Goal: Information Seeking & Learning: Learn about a topic

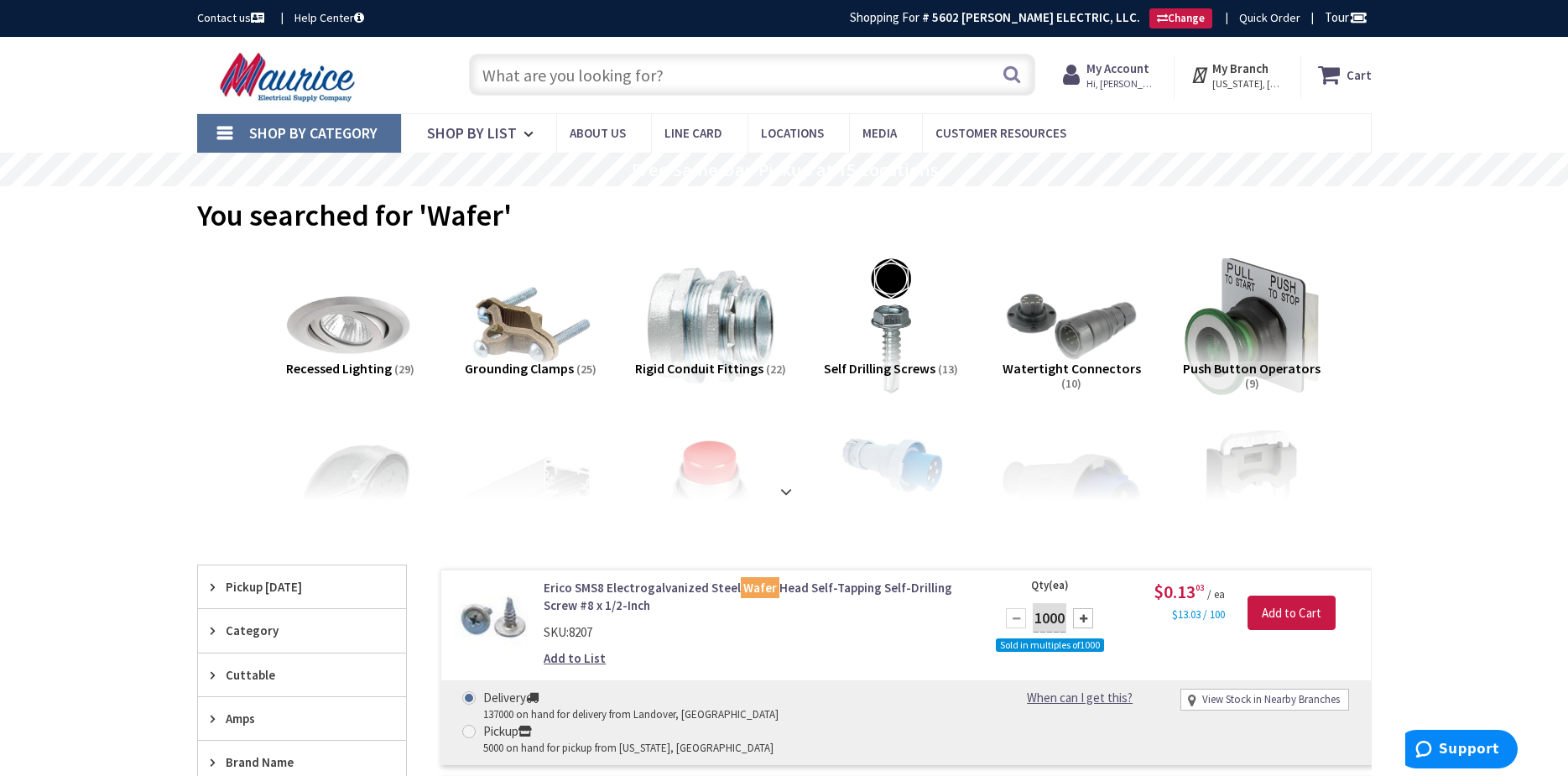
click at [619, 69] on input "text" at bounding box center [752, 75] width 566 height 42
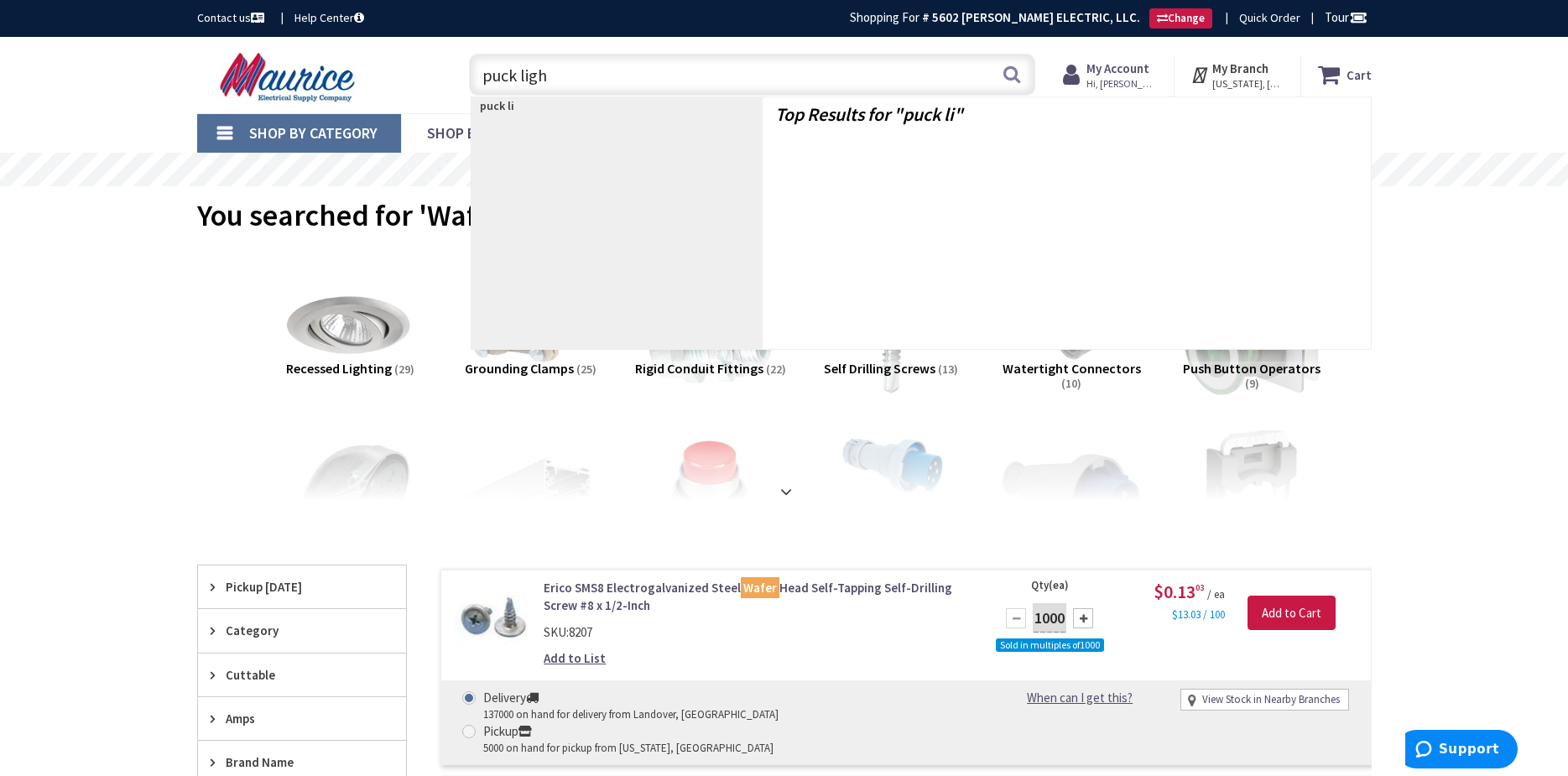
type input "puck light"
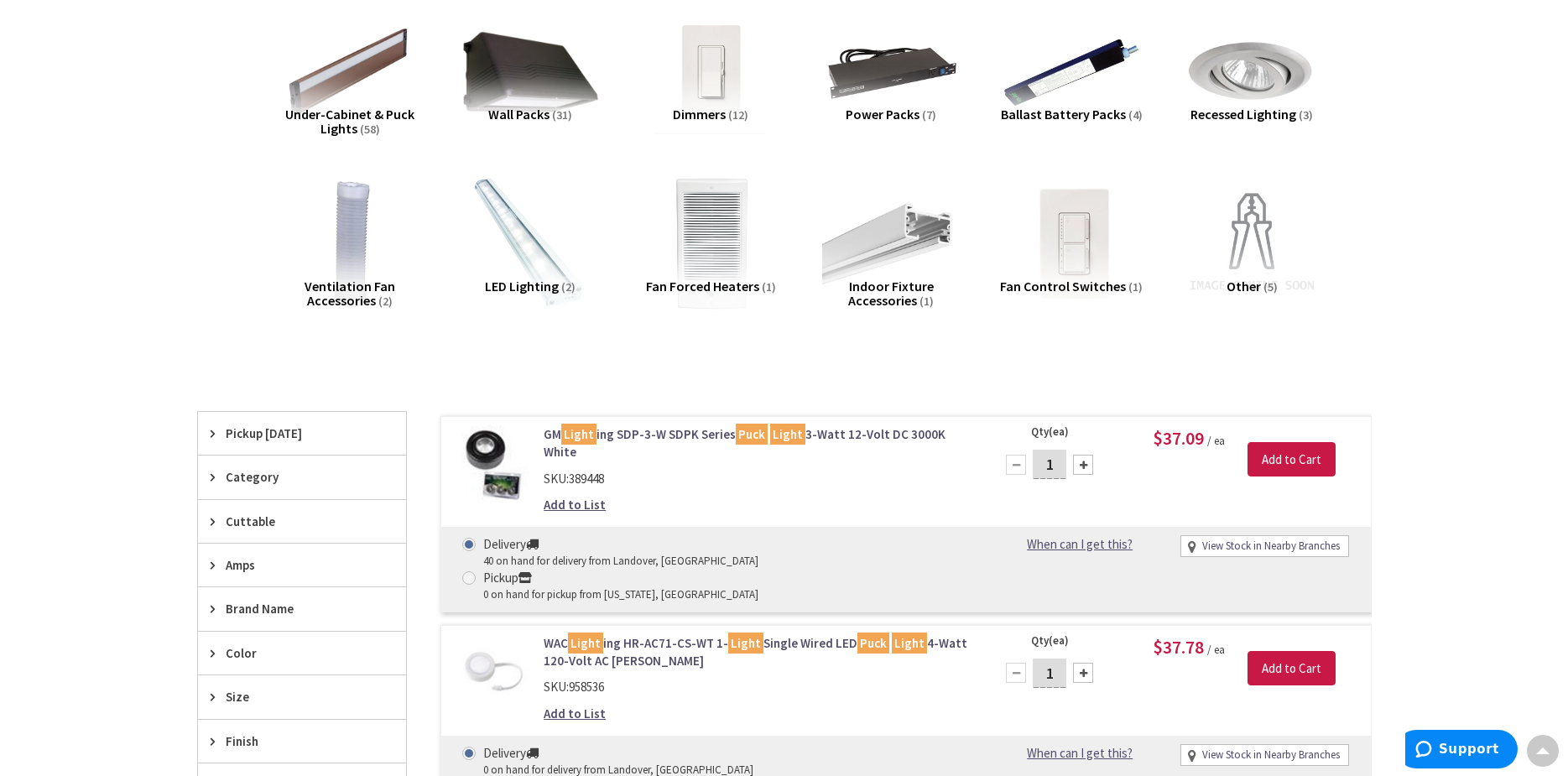
click at [624, 431] on link "GM Light ing SDP-3-W SDPK Series Puck Light 3-Watt 12-Volt DC 3000K White" at bounding box center [757, 443] width 427 height 36
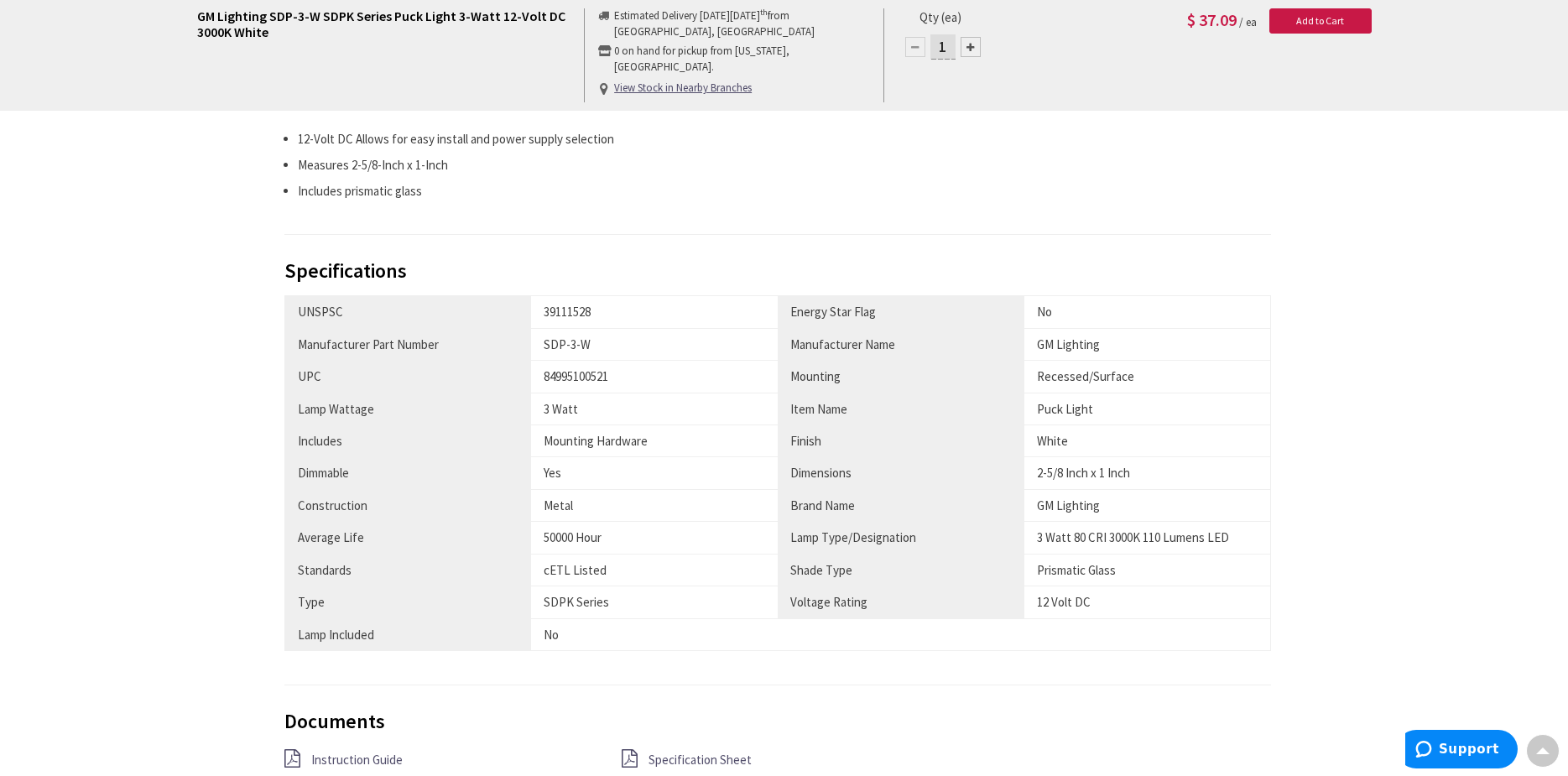
scroll to position [829, 0]
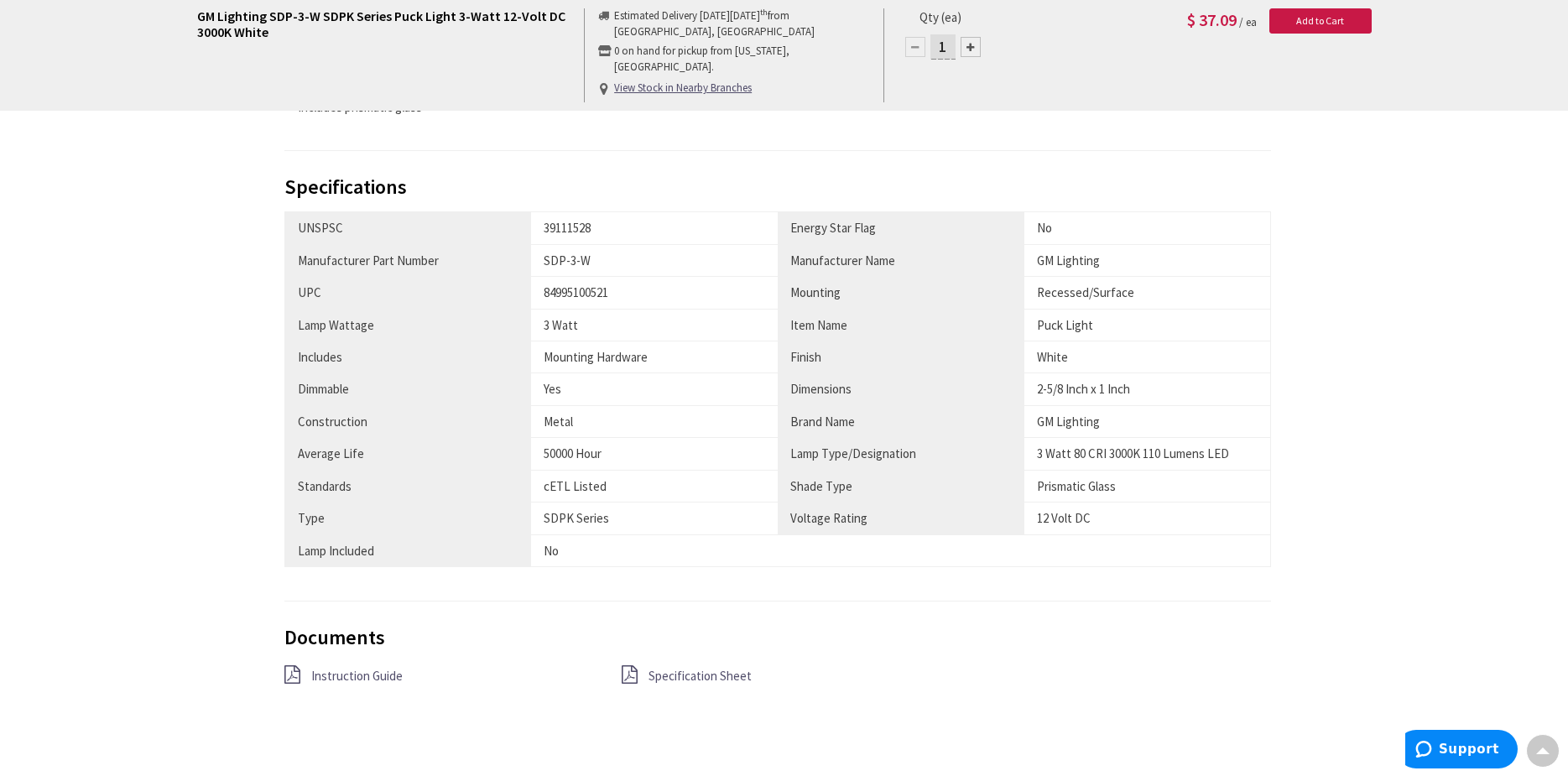
click at [707, 669] on span "Specification Sheet" at bounding box center [700, 676] width 103 height 16
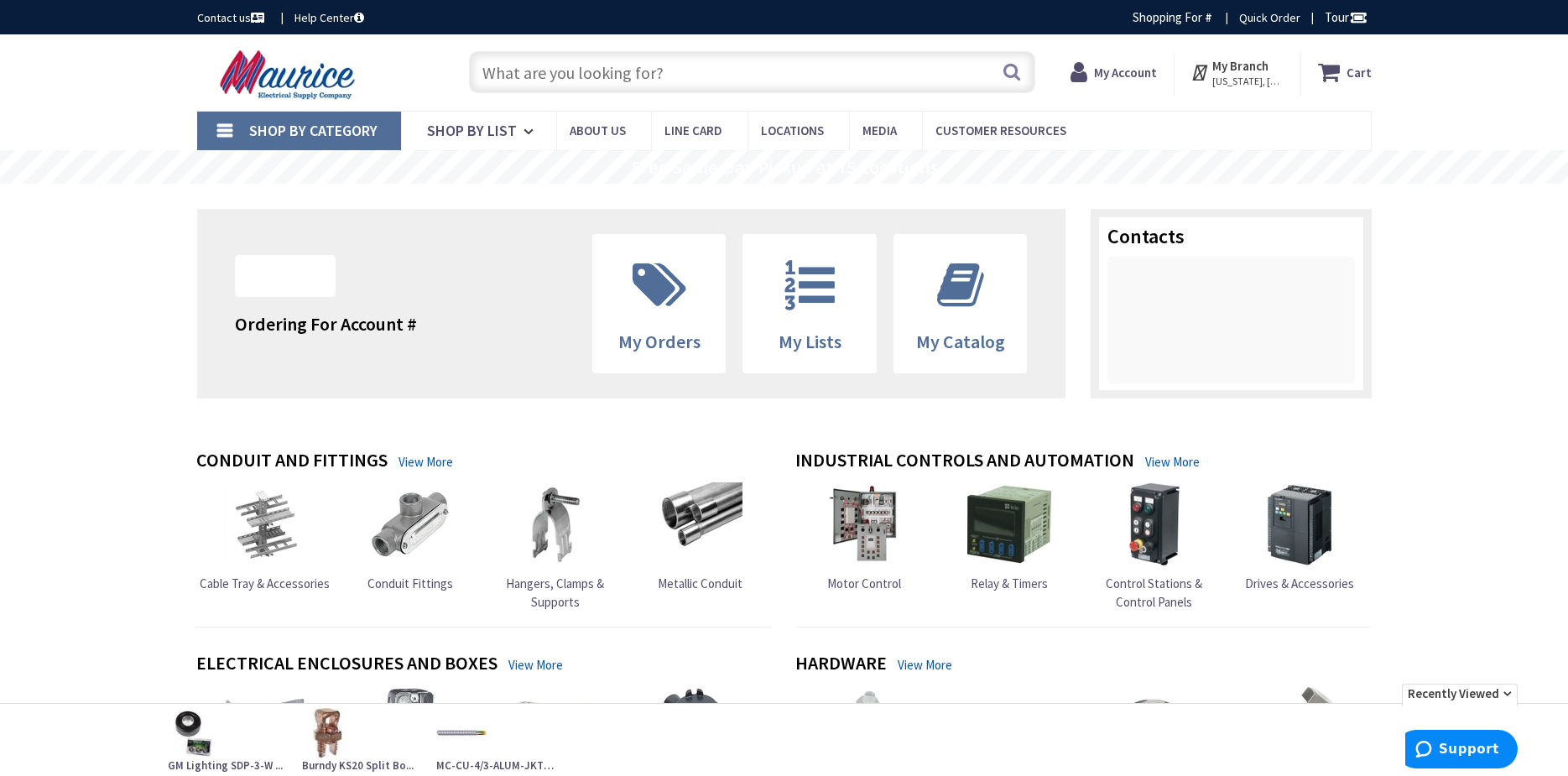
click at [531, 64] on input "text" at bounding box center [752, 73] width 566 height 42
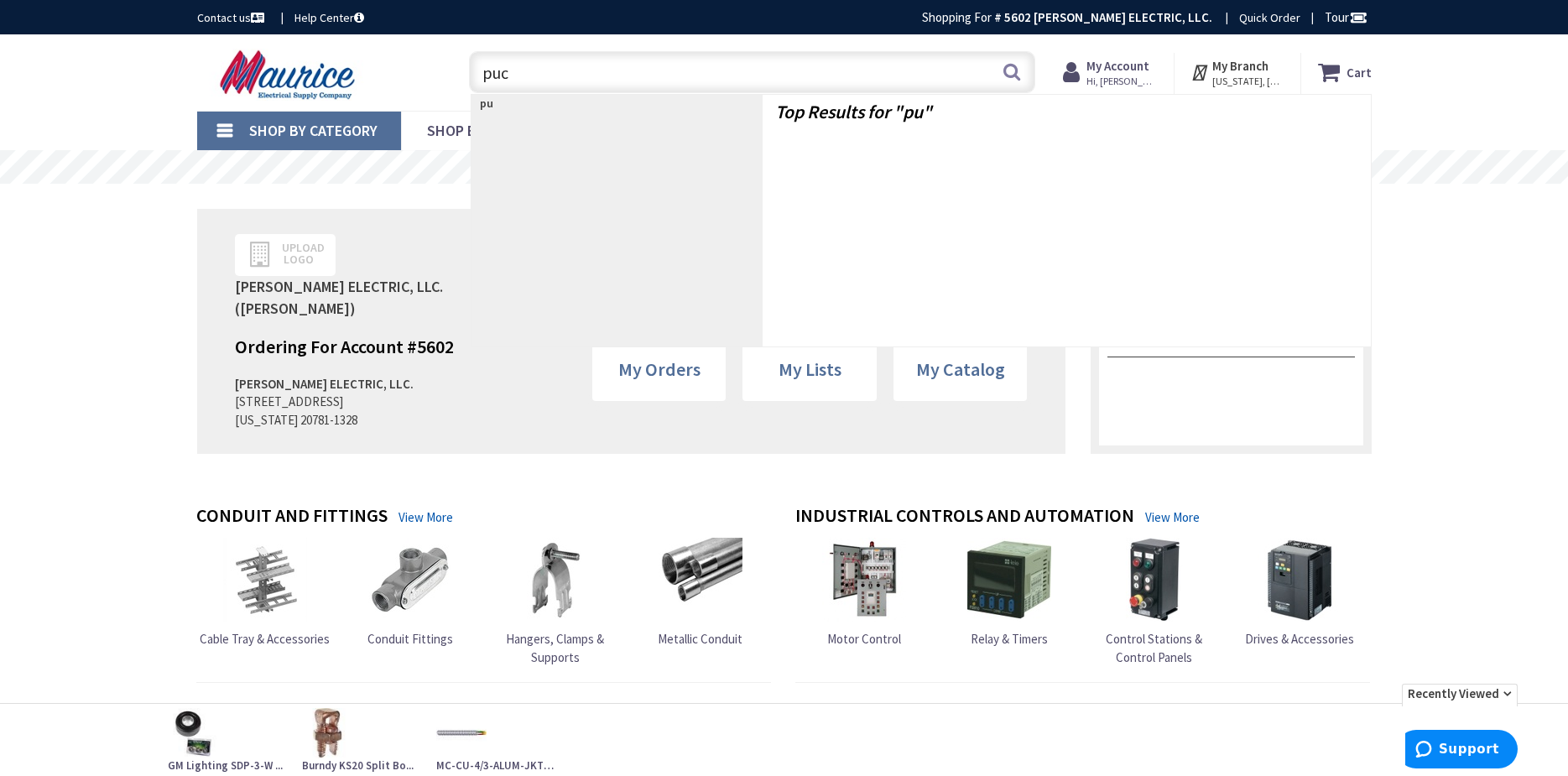
type input "puck"
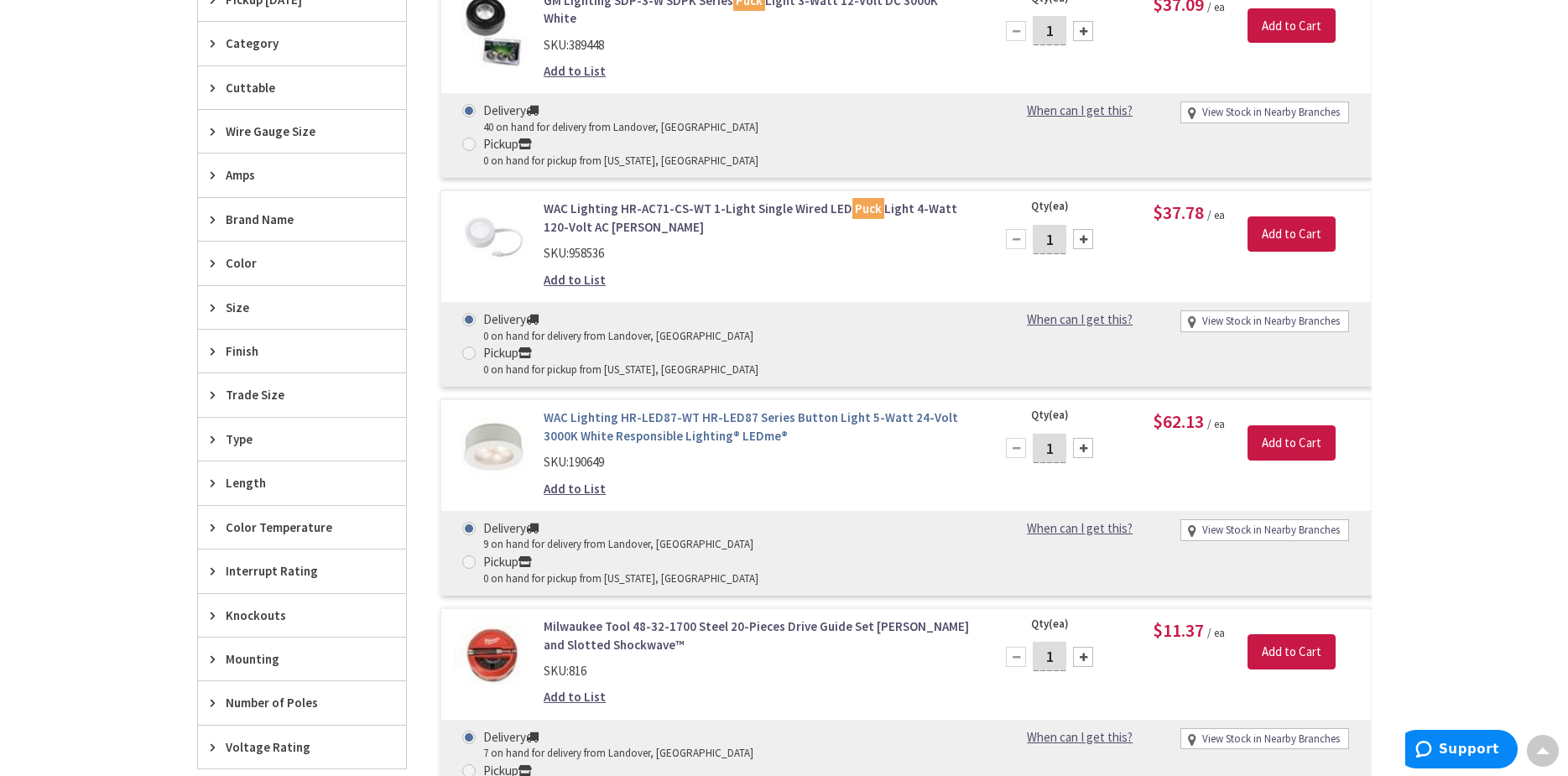
scroll to position [420, 0]
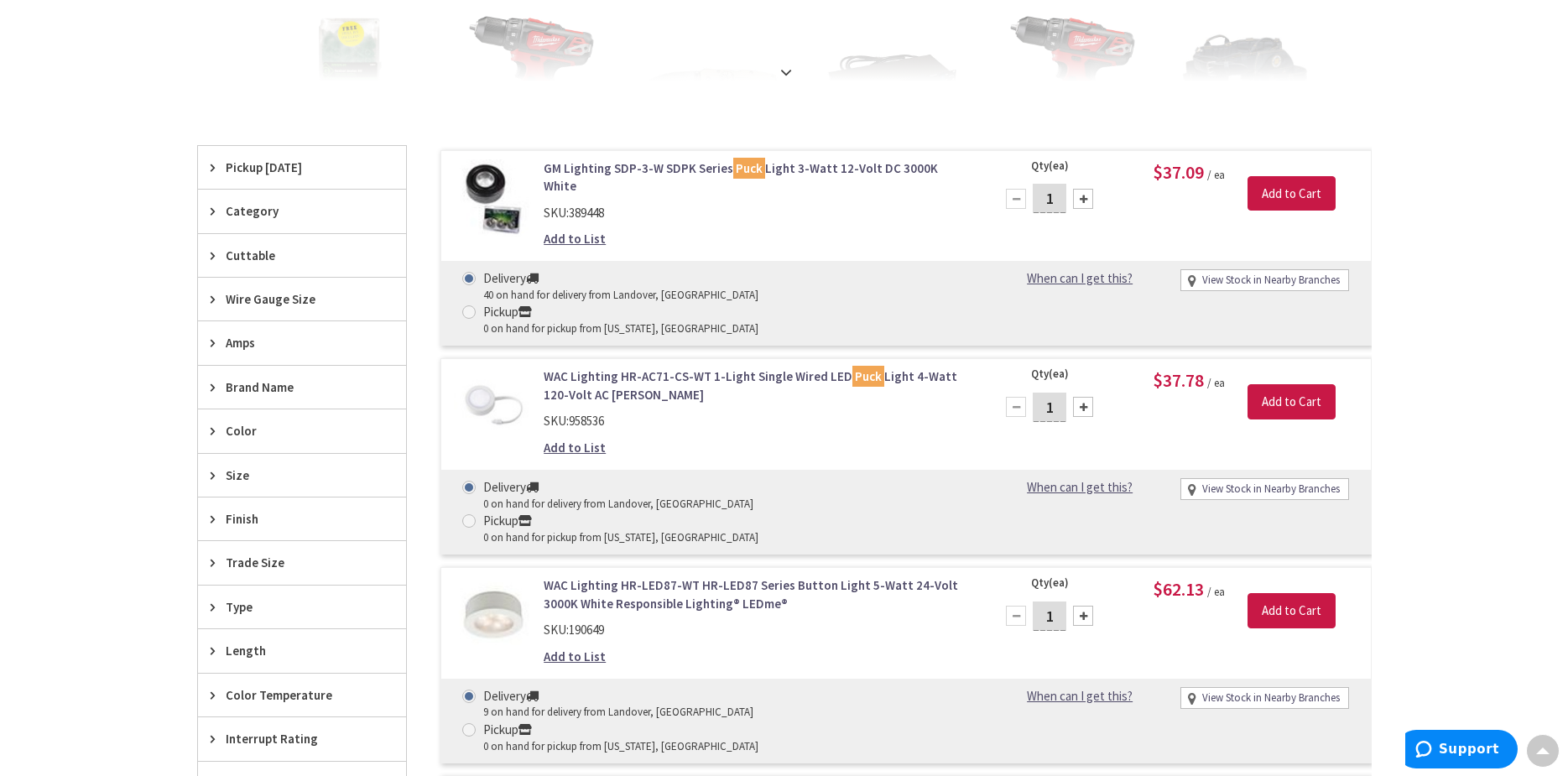
click at [619, 167] on link "GM Lighting SDP-3-W SDPK Series Puck Light 3-Watt 12-Volt DC 3000K White" at bounding box center [757, 177] width 427 height 36
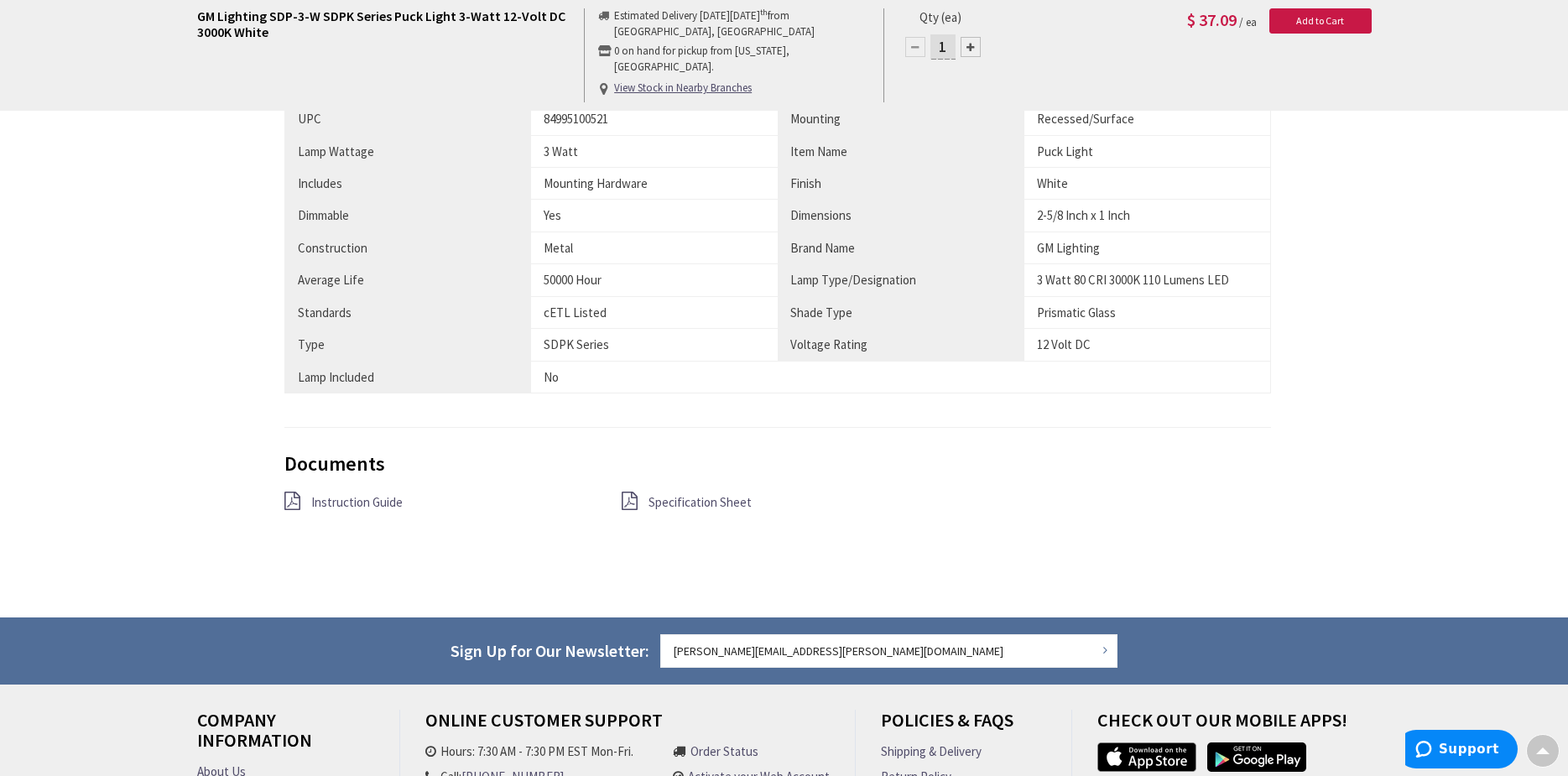
scroll to position [1010, 0]
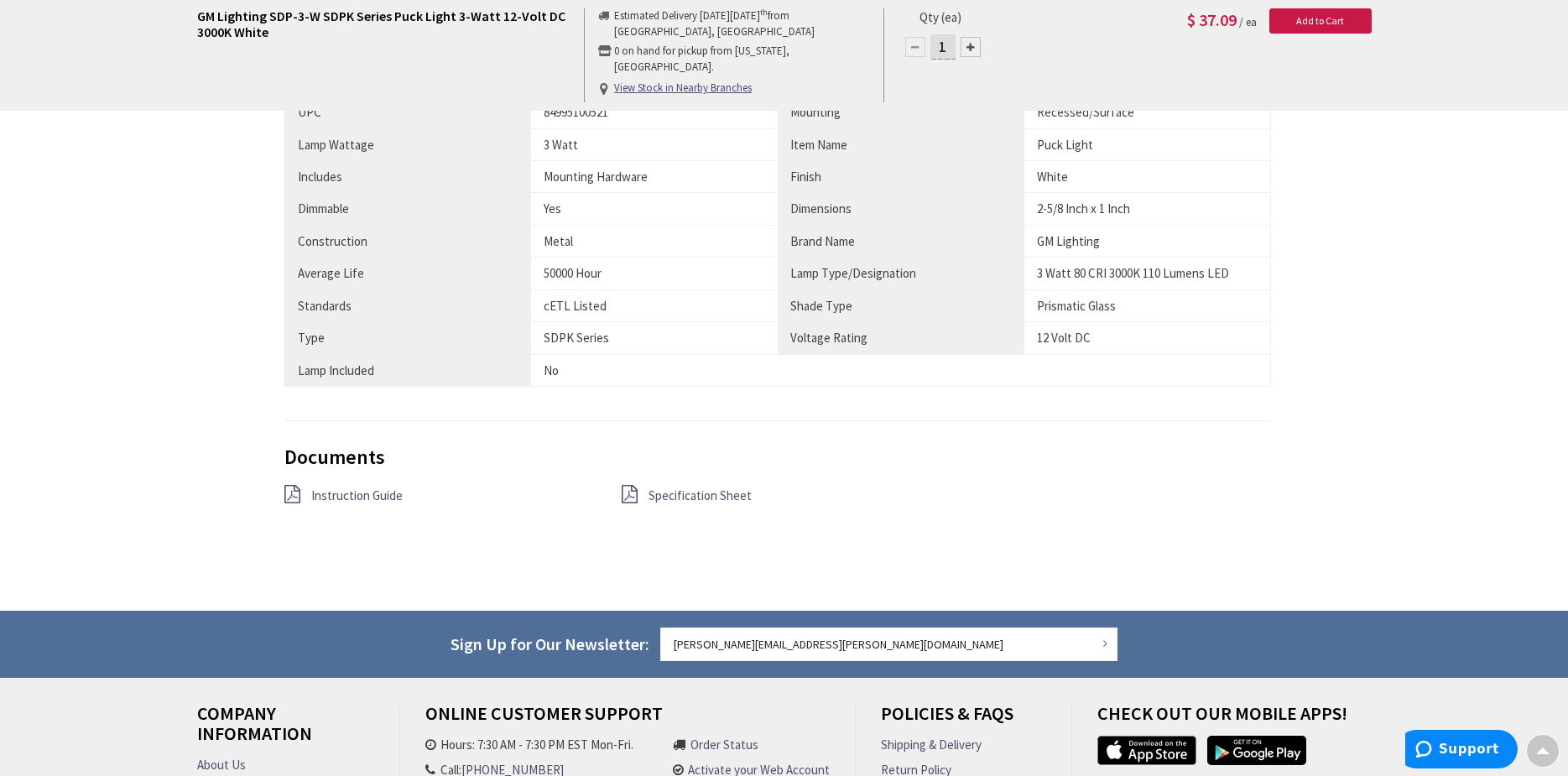
click at [669, 490] on span "Specification Sheet" at bounding box center [700, 495] width 103 height 16
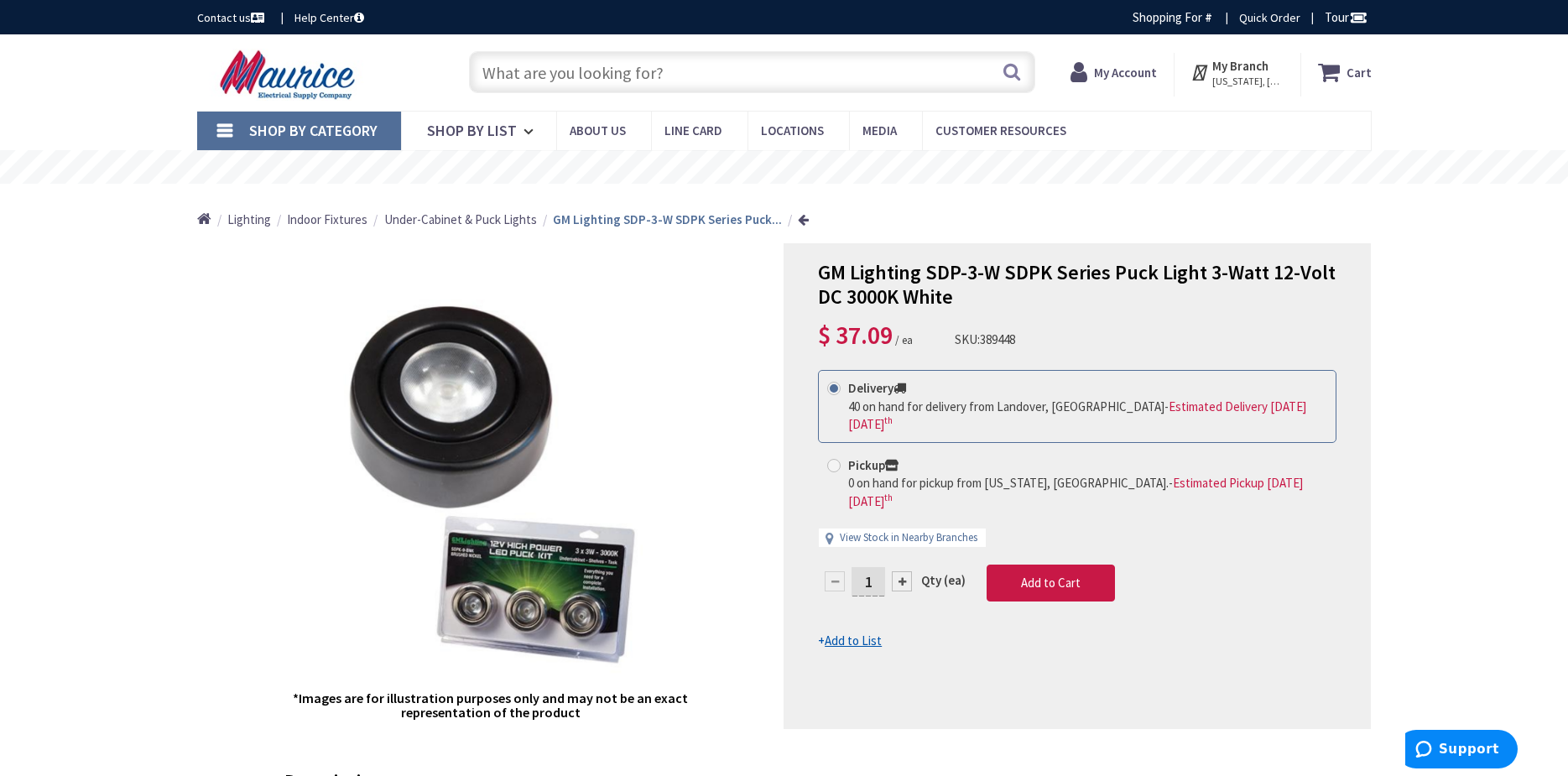
click at [629, 62] on input "text" at bounding box center [752, 73] width 566 height 42
paste input "LTHM-30-DIM"
type input "LTHM-30-DIM"
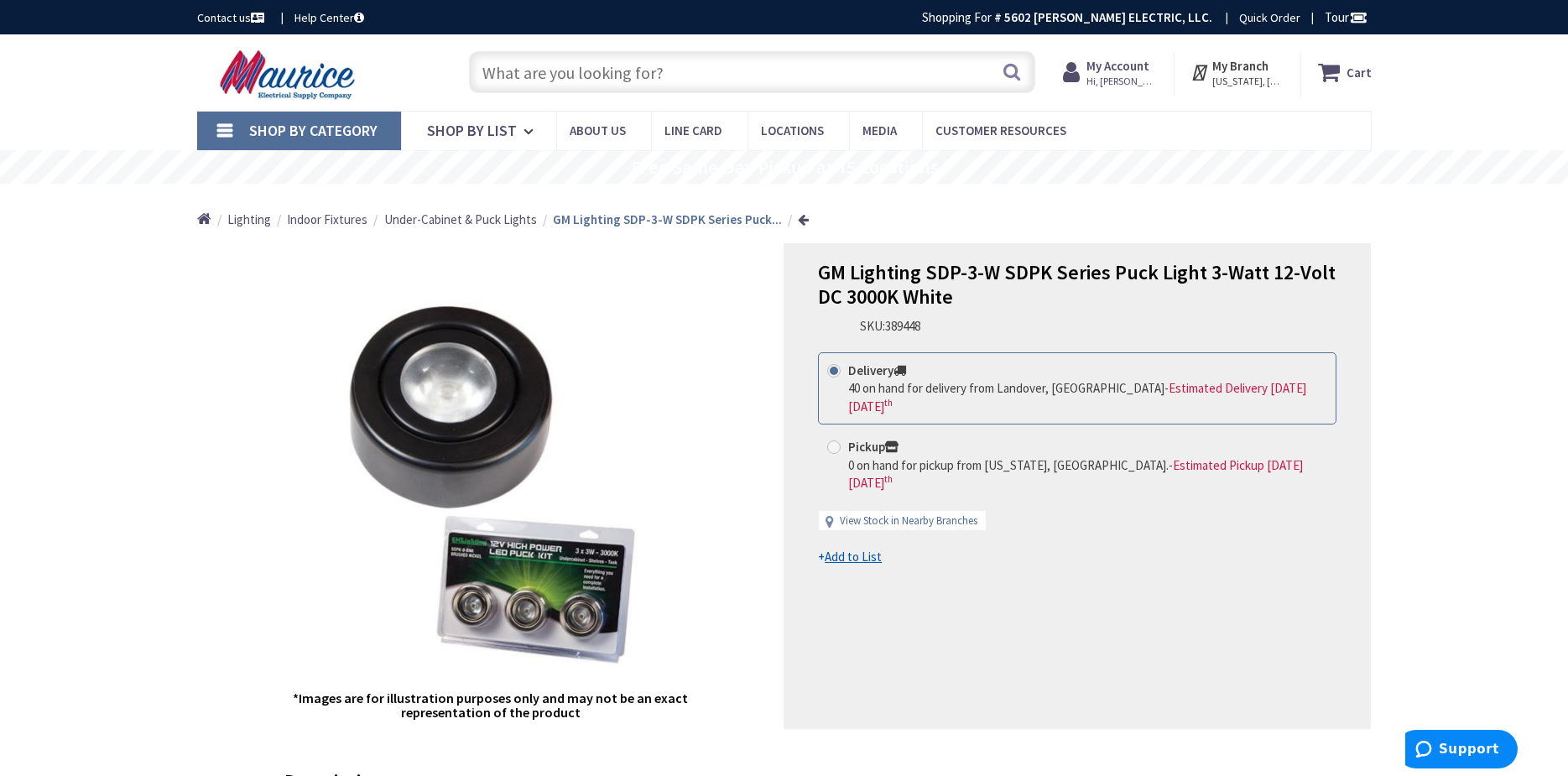
click at [443, 229] on ul "Home Lighting Indoor Fixtures Under-Cabinet & Puck Lights GM Lighting SDP-3-W S…" at bounding box center [502, 214] width 612 height 60
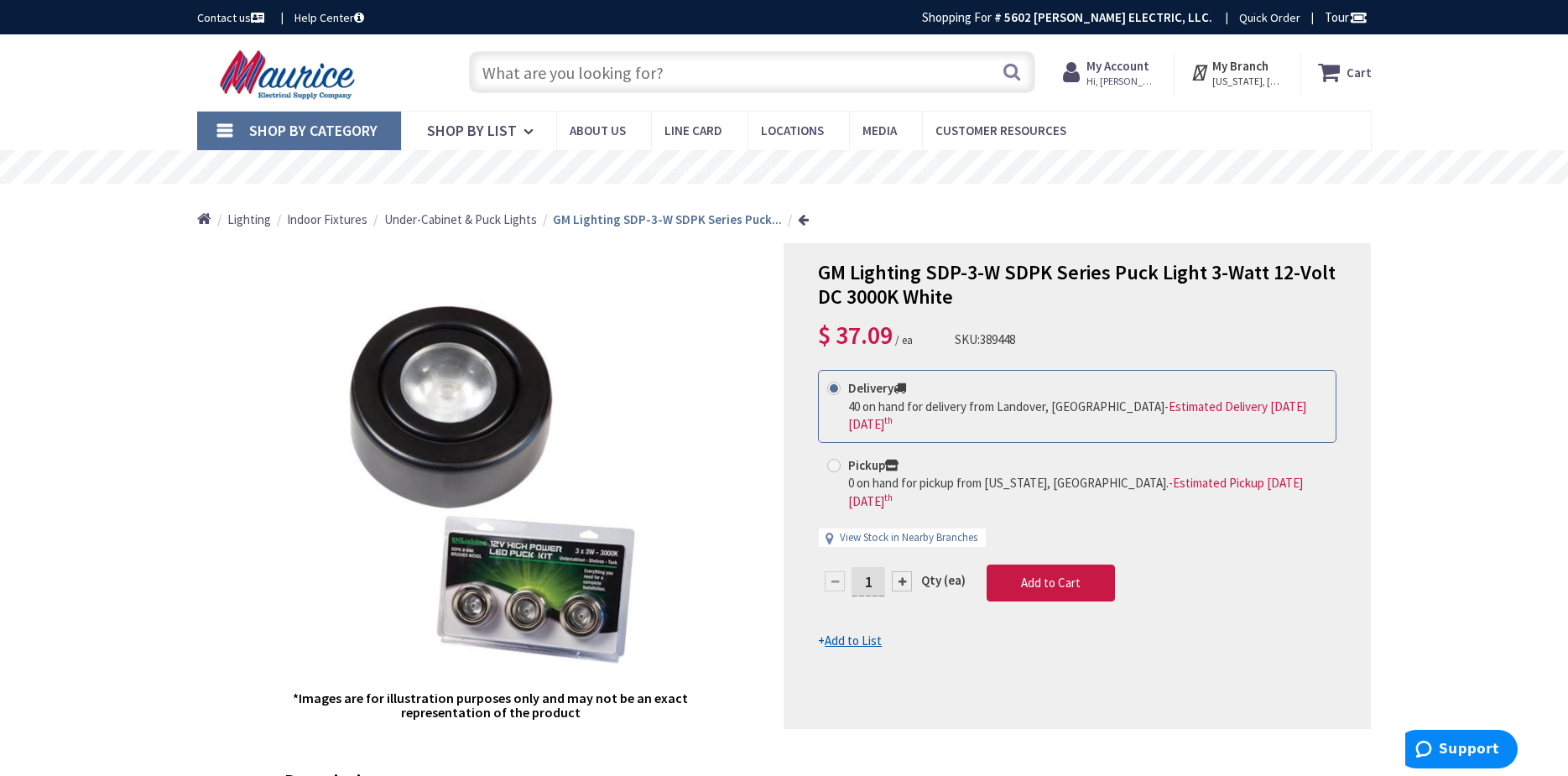
click at [444, 223] on span "Under-Cabinet & Puck Lights" at bounding box center [460, 219] width 153 height 16
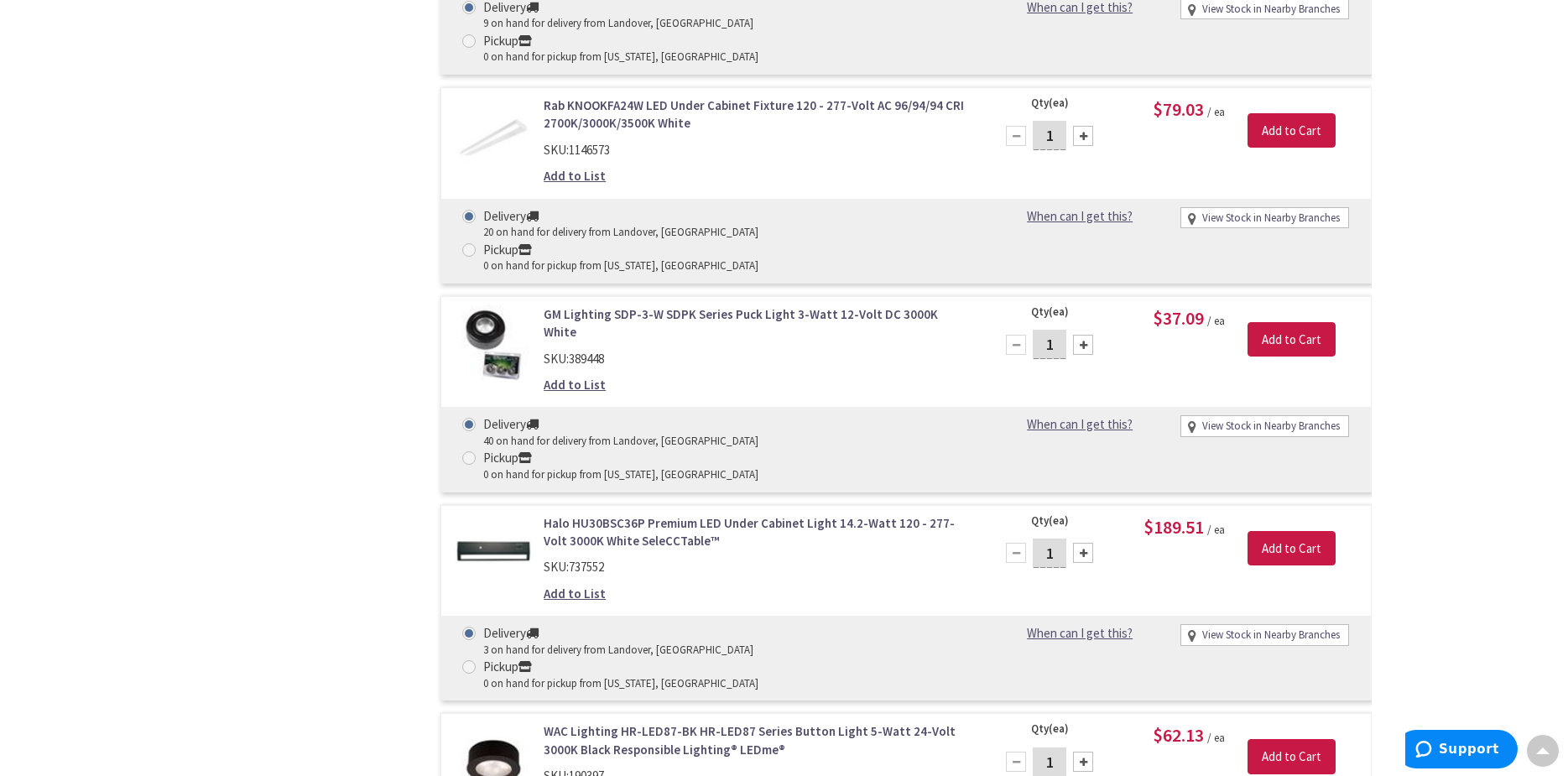
scroll to position [1932, 0]
click at [695, 722] on link "WAC Lighting HR-LED87-BK HR-LED87 Series Button Light 5-Watt 24-Volt 3000K Blac…" at bounding box center [757, 739] width 427 height 36
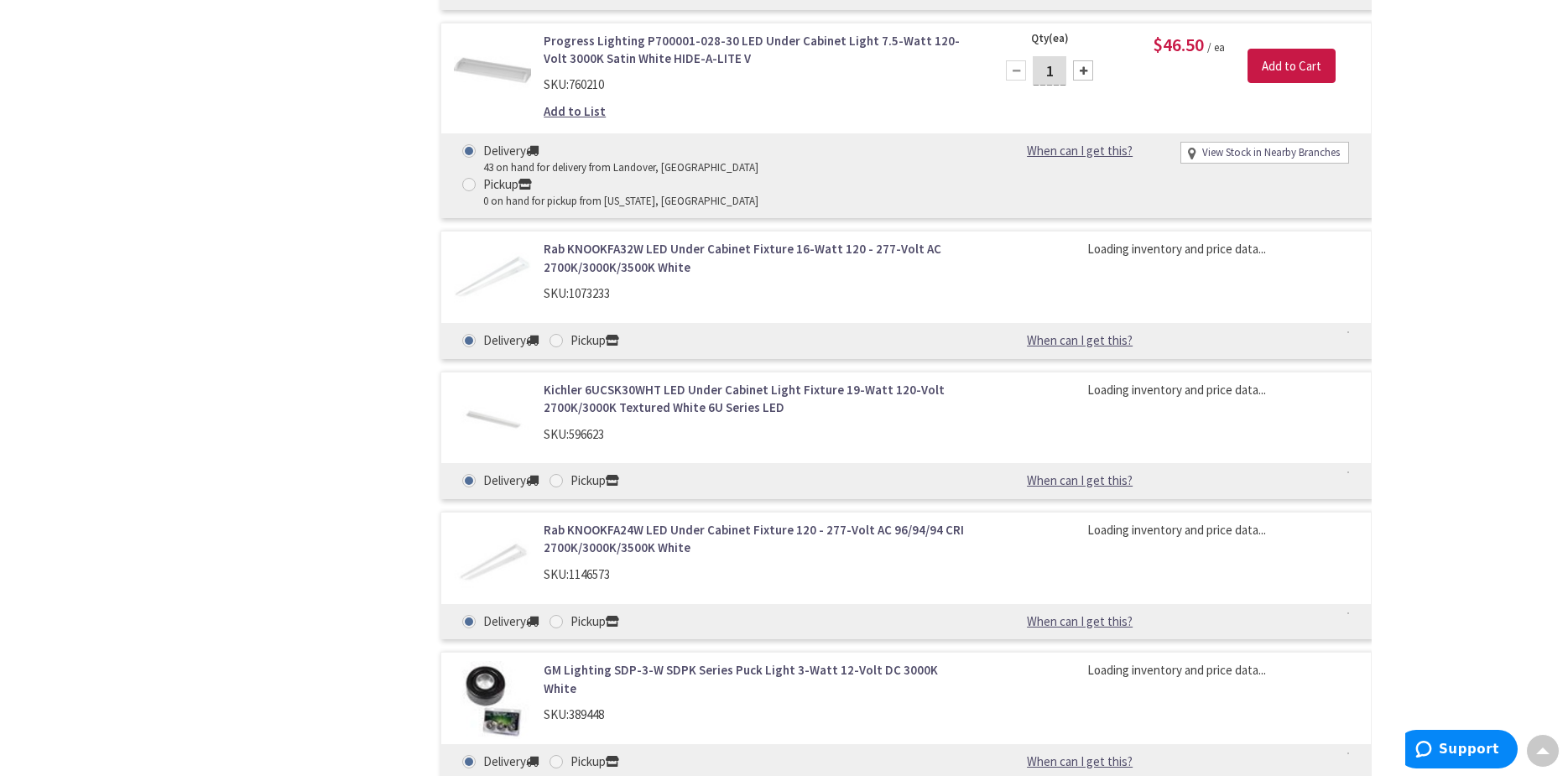
scroll to position [1594, 0]
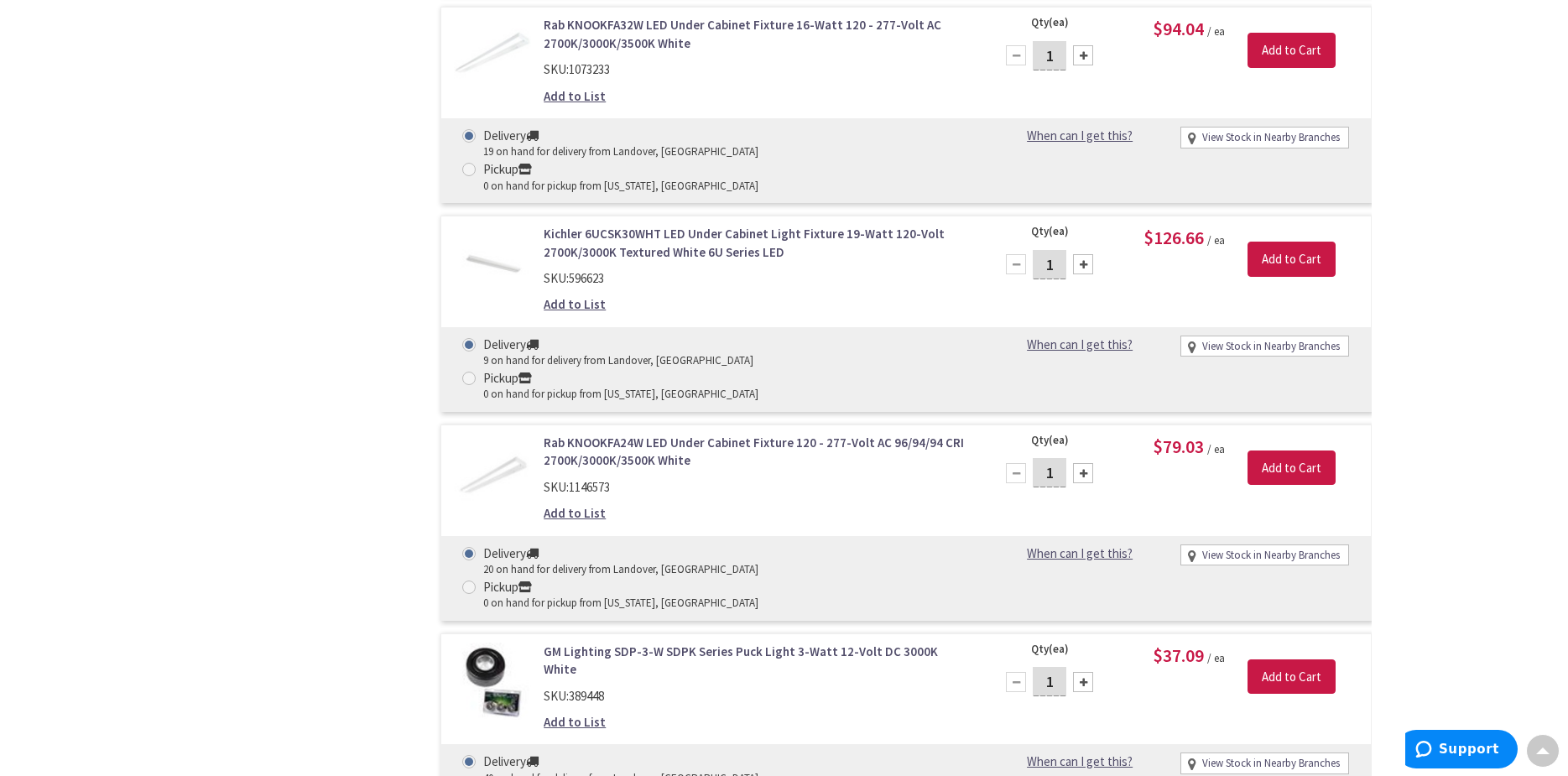
click at [650, 643] on link "GM Lighting SDP-3-W SDPK Series Puck Light 3-Watt 12-Volt DC 3000K White" at bounding box center [757, 660] width 427 height 36
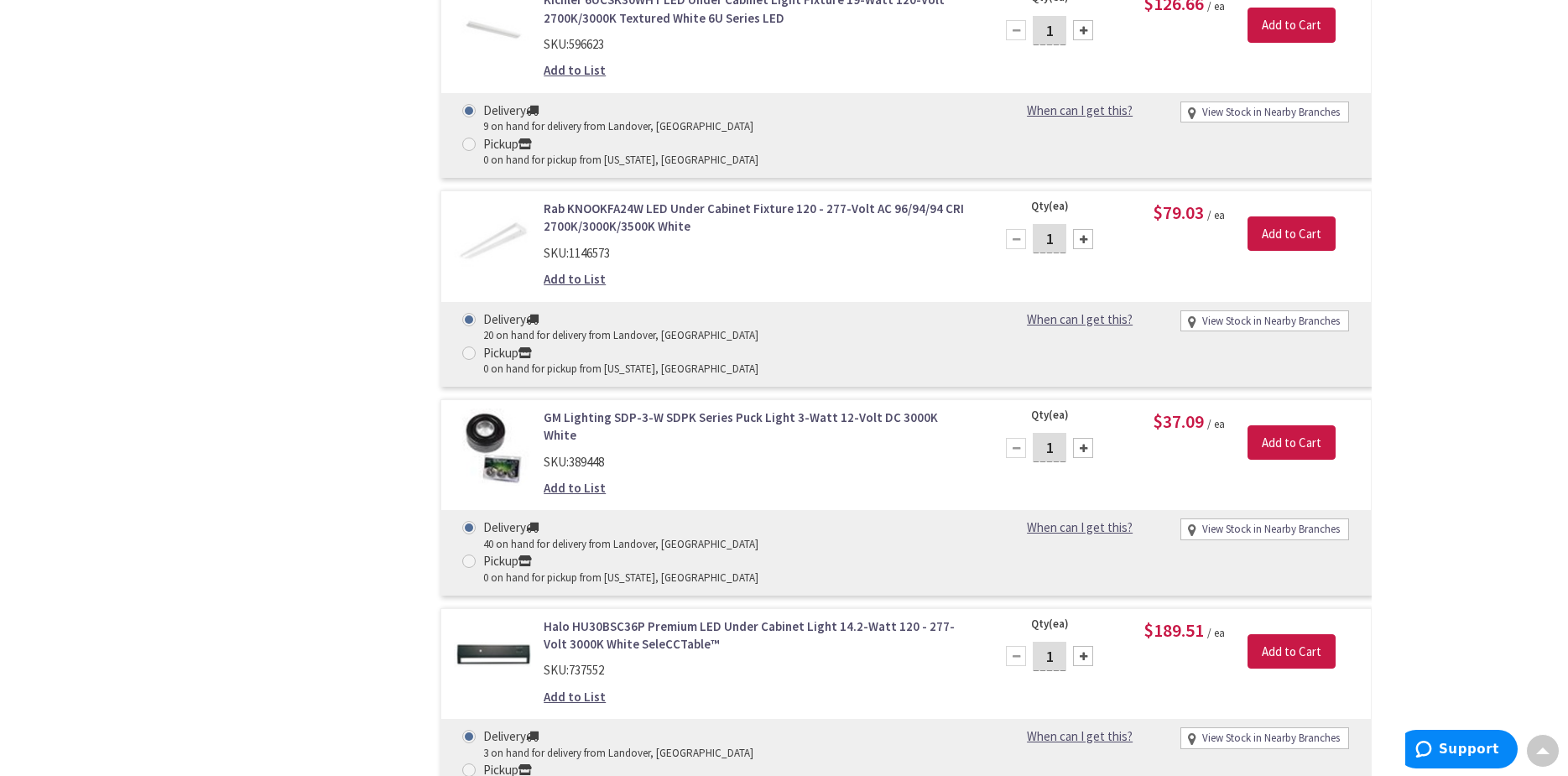
scroll to position [1846, 0]
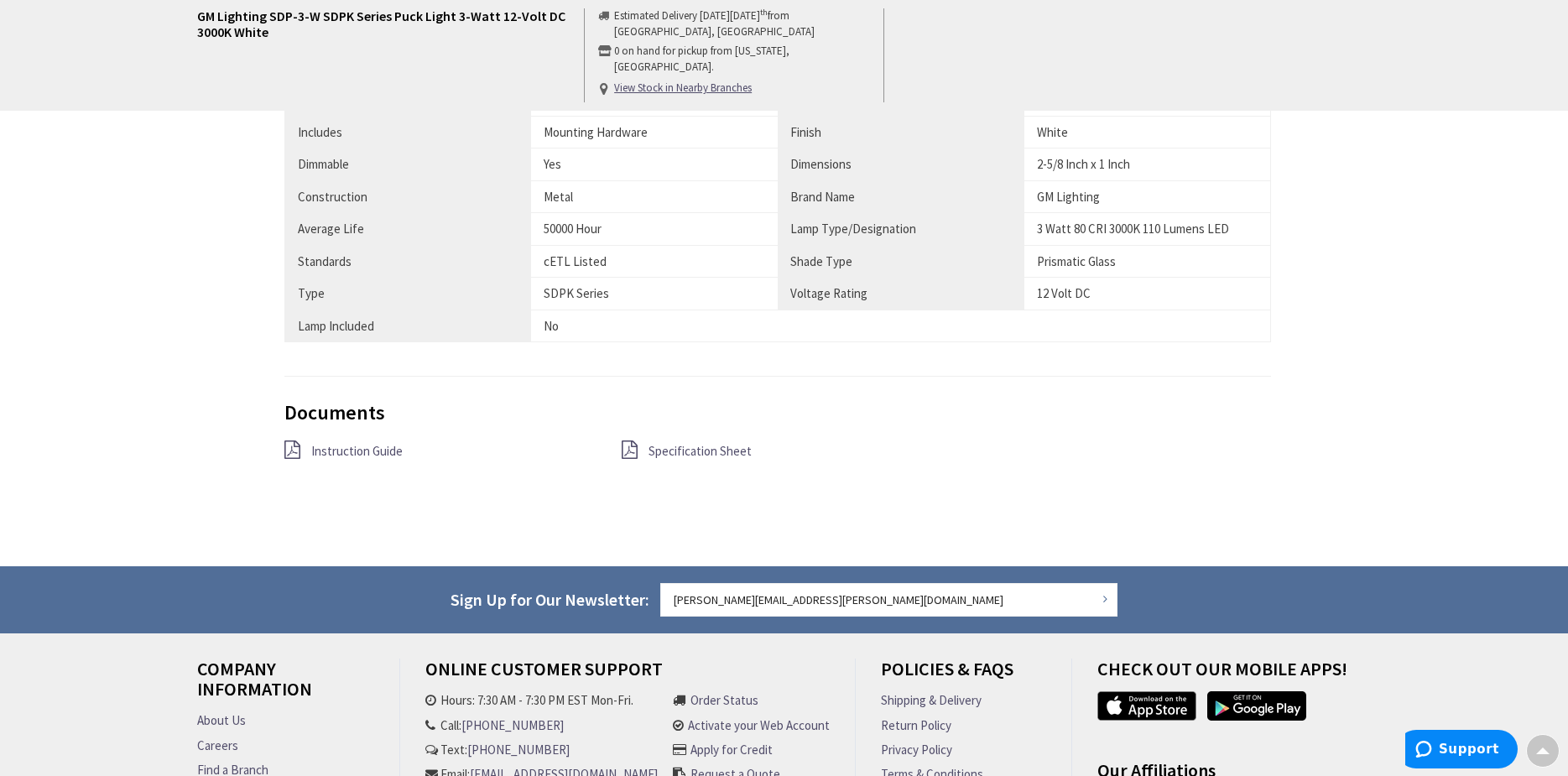
scroll to position [1094, 0]
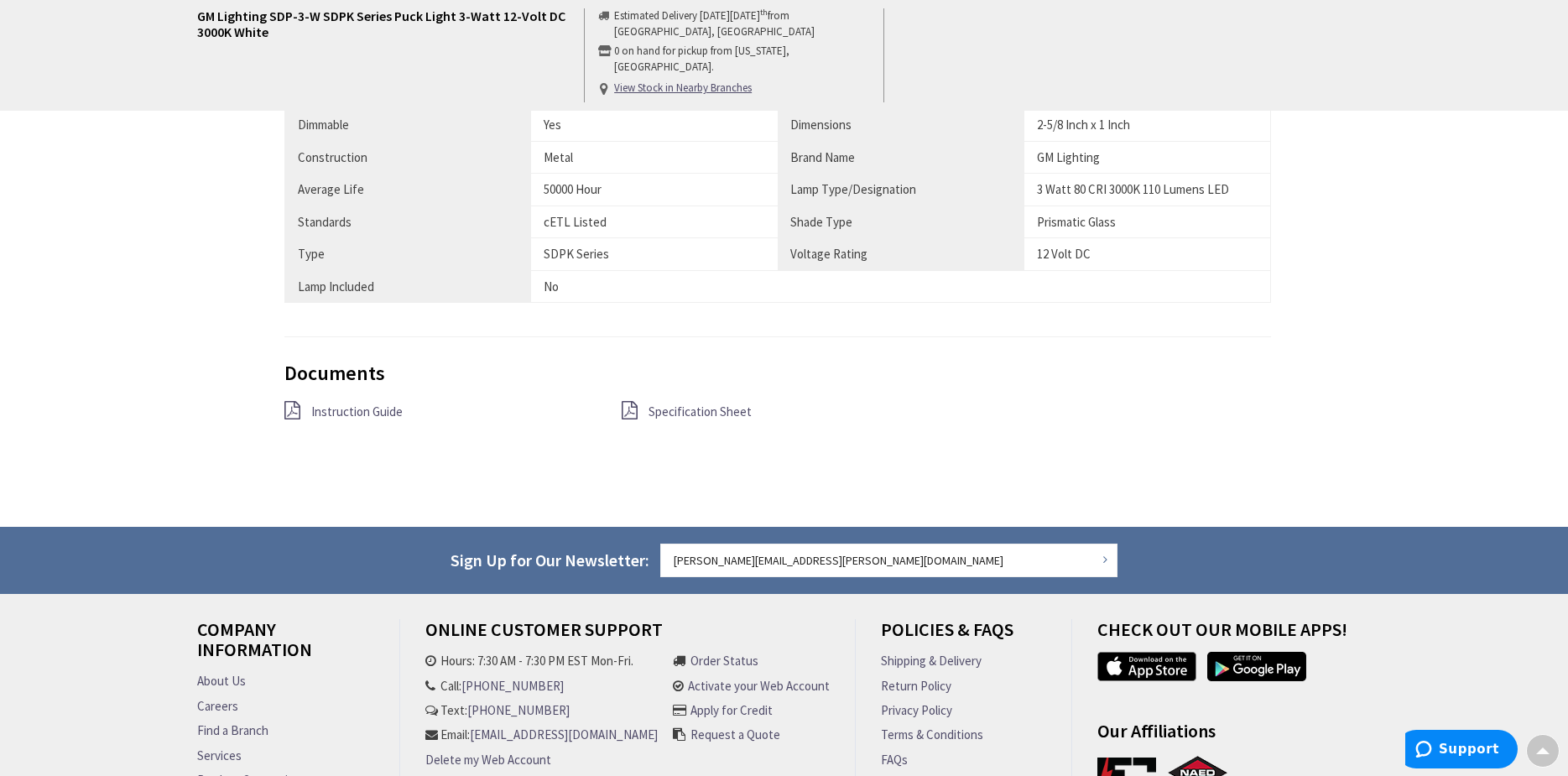
click at [377, 410] on span "Instruction Guide" at bounding box center [356, 411] width 91 height 16
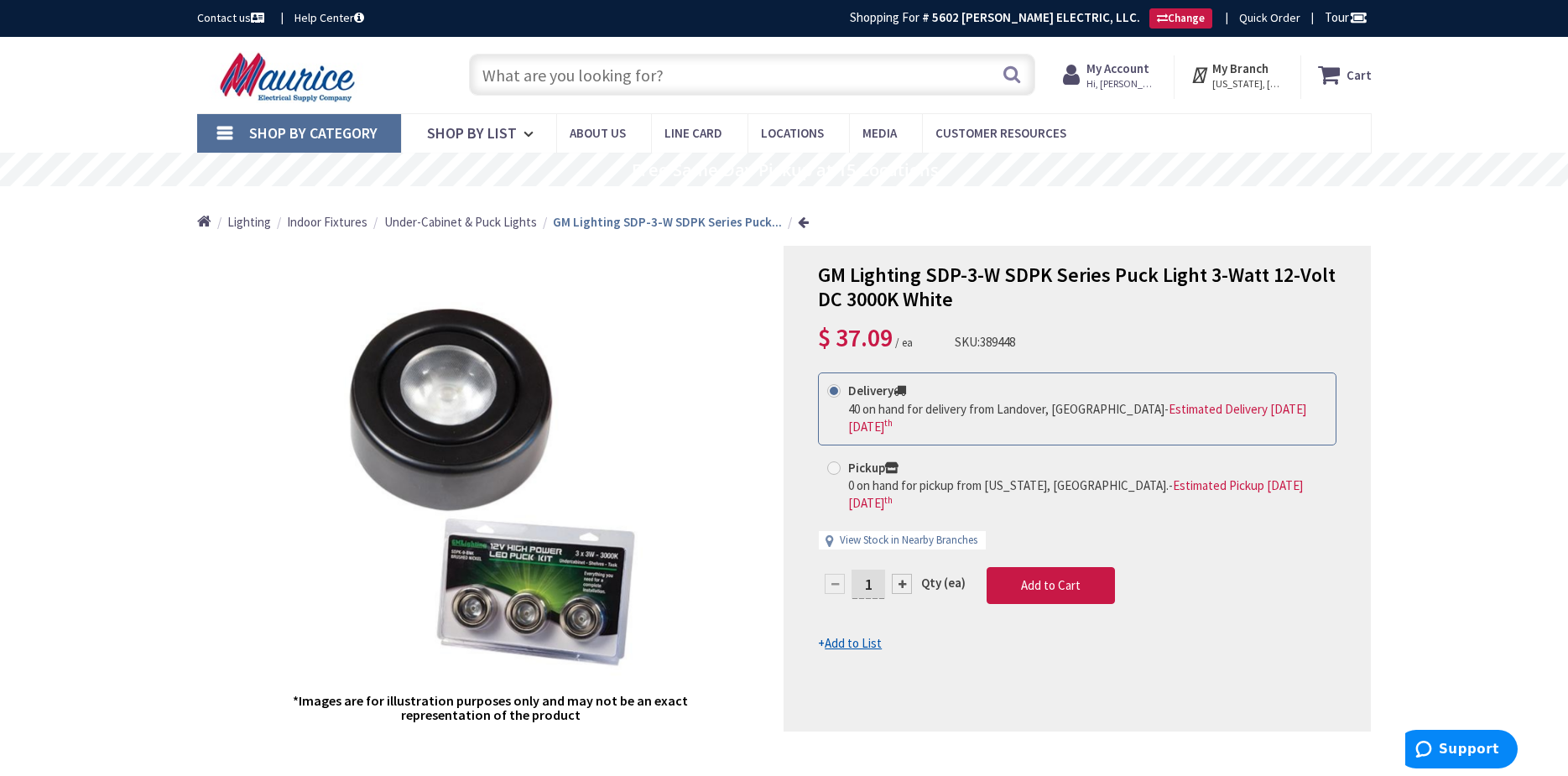
click at [453, 222] on span "Under-Cabinet & Puck Lights" at bounding box center [460, 221] width 153 height 16
